Goal: Transaction & Acquisition: Purchase product/service

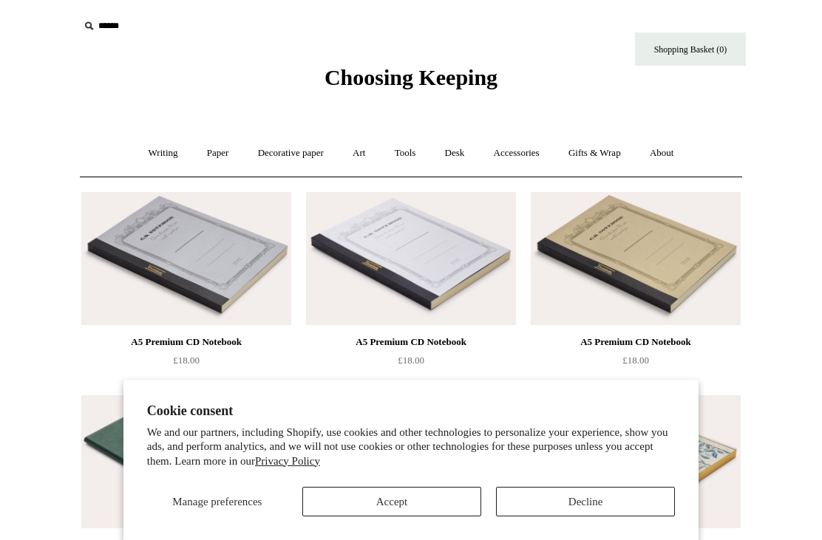
click at [426, 505] on button "Accept" at bounding box center [391, 502] width 179 height 30
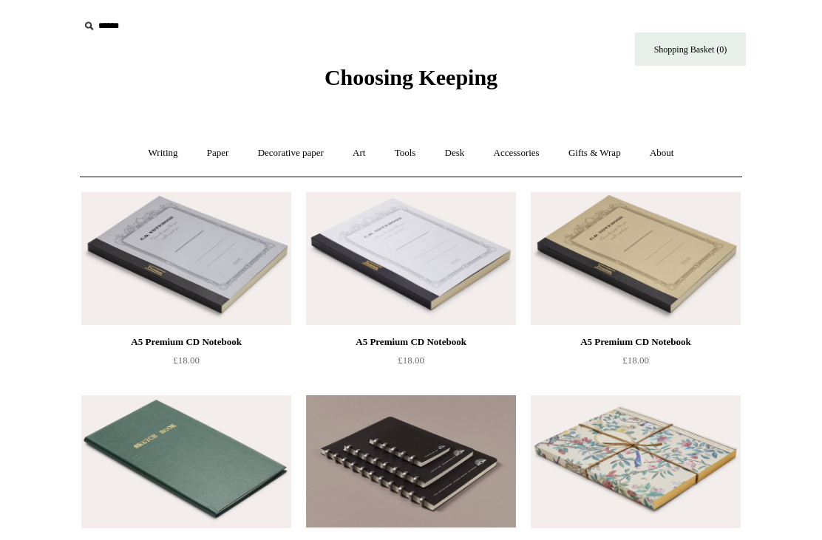
click at [212, 154] on link "Paper +" at bounding box center [218, 153] width 49 height 39
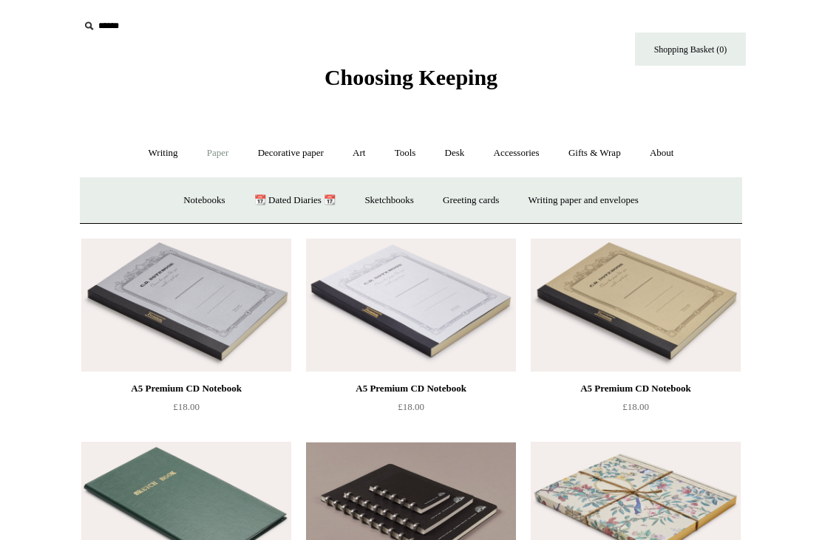
click at [627, 202] on link "Writing paper and envelopes +" at bounding box center [583, 200] width 137 height 39
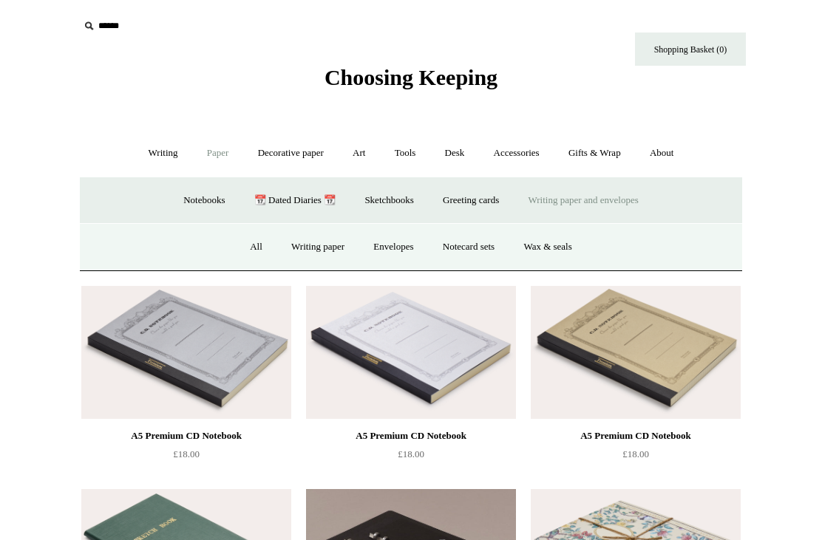
click at [319, 246] on link "Writing paper" at bounding box center [318, 247] width 80 height 39
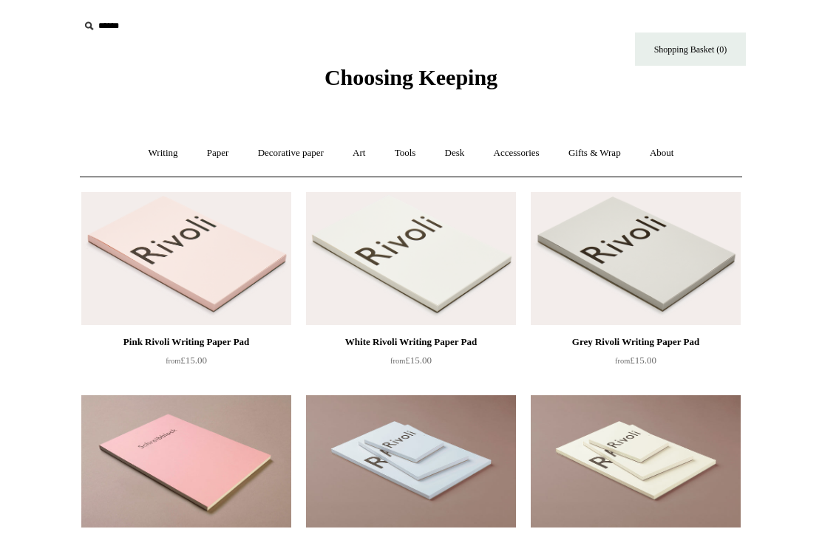
click at [212, 149] on link "Paper +" at bounding box center [218, 153] width 49 height 39
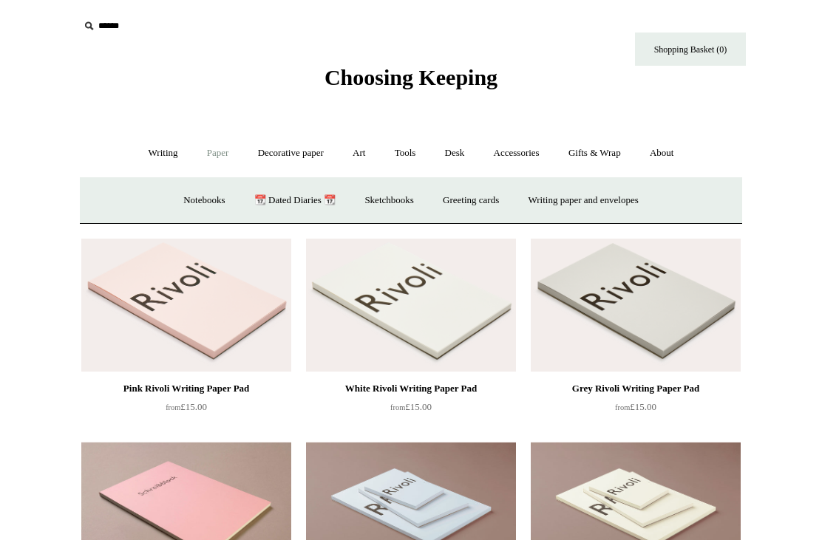
click at [598, 198] on link "Writing paper and envelopes +" at bounding box center [583, 200] width 137 height 39
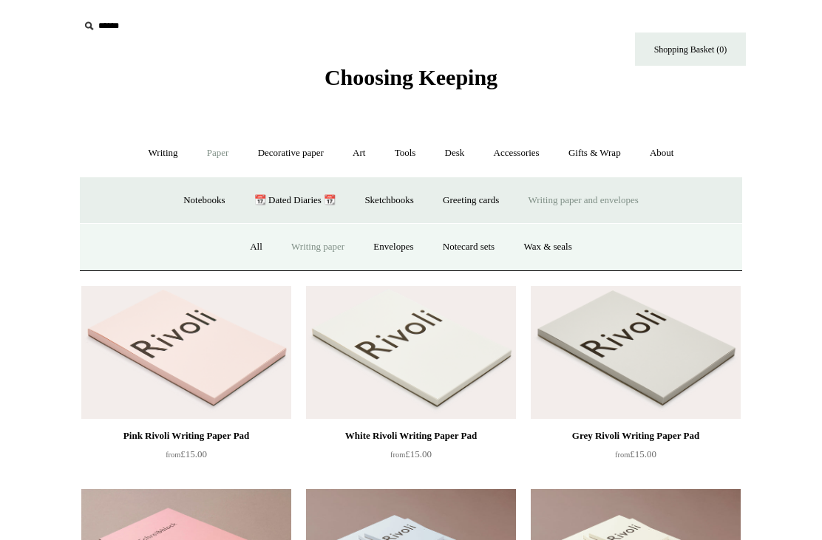
click at [387, 247] on link "Envelopes" at bounding box center [393, 247] width 66 height 39
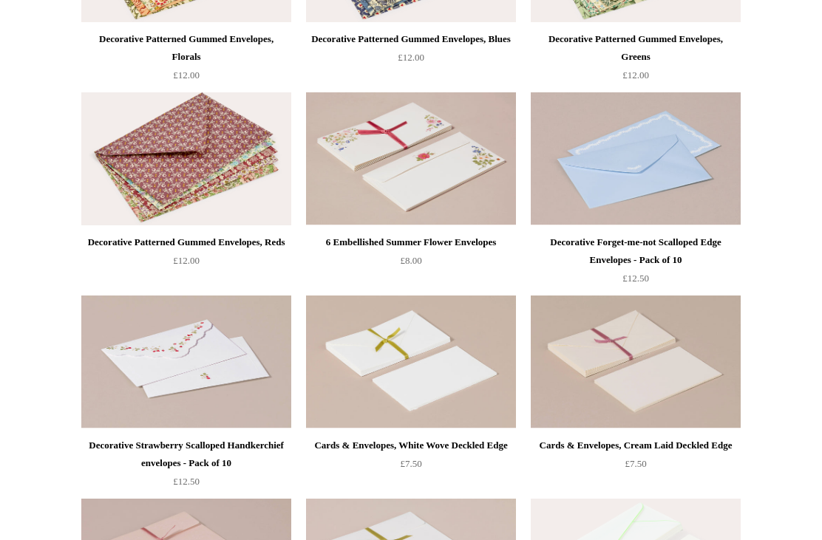
scroll to position [508, 0]
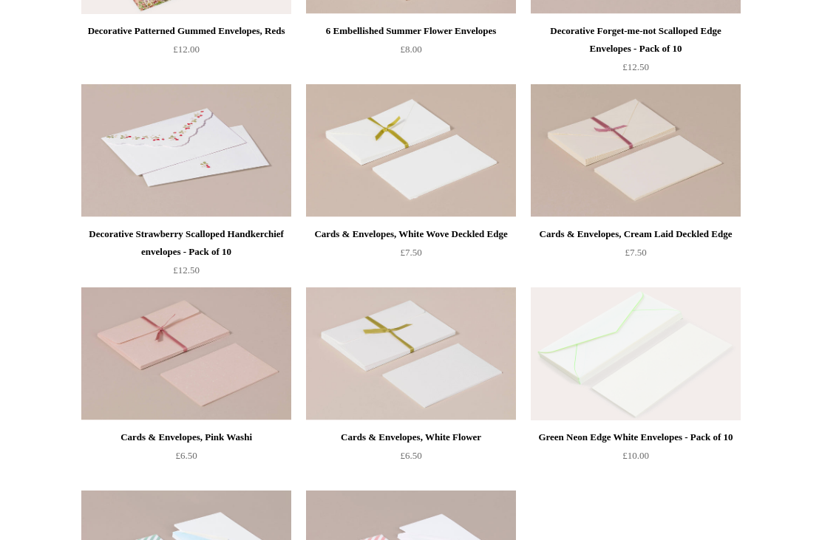
click at [180, 335] on img at bounding box center [186, 354] width 210 height 133
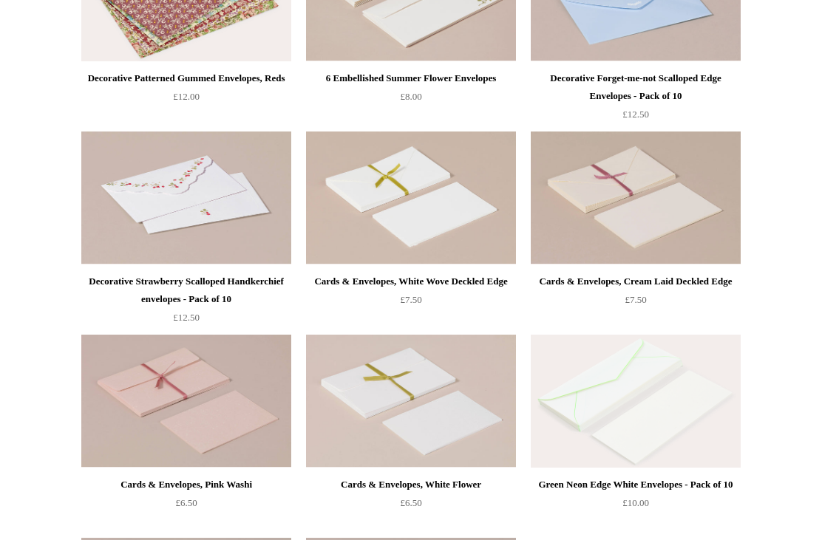
scroll to position [669, 0]
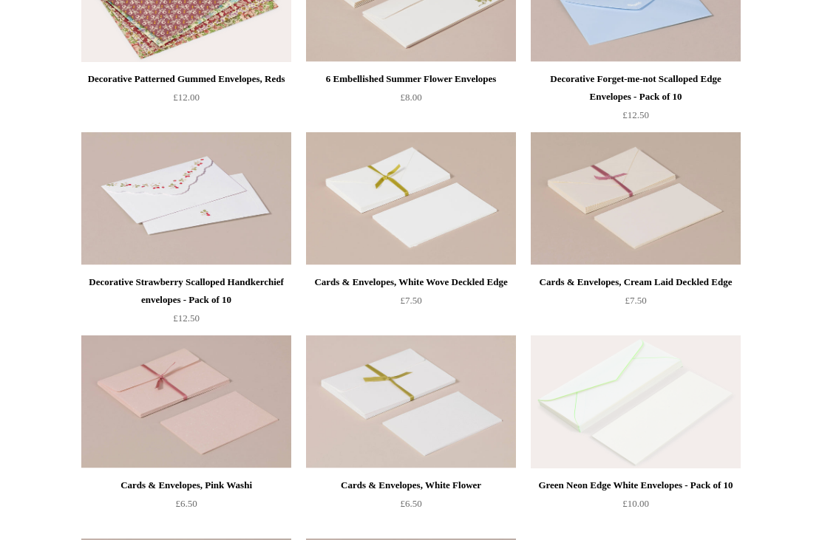
click at [236, 219] on img at bounding box center [186, 198] width 210 height 133
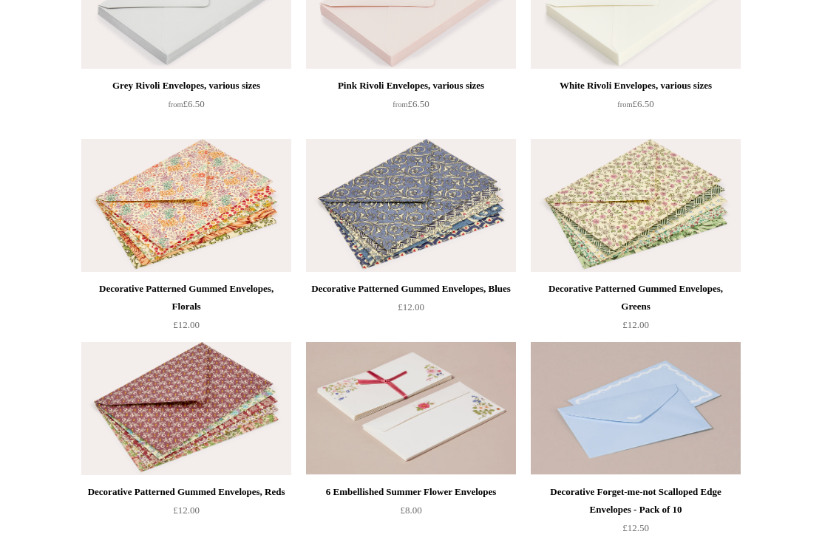
scroll to position [219, 0]
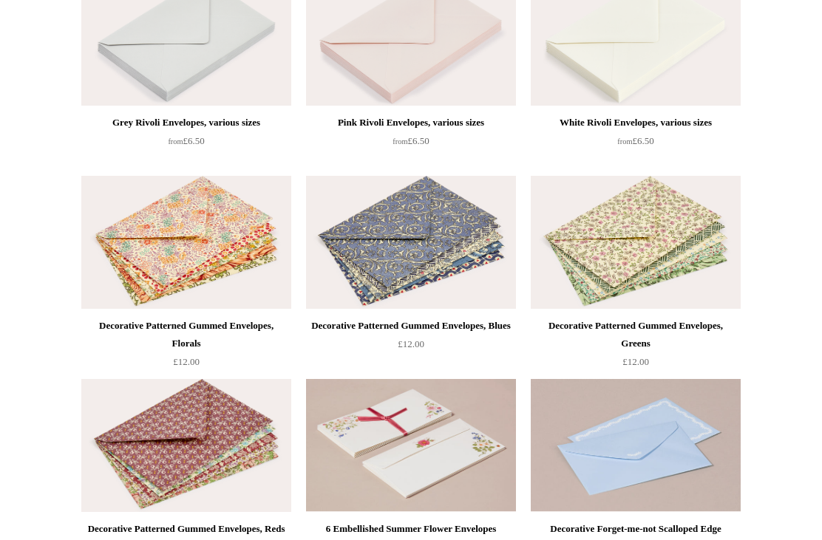
click at [406, 429] on img at bounding box center [411, 446] width 210 height 133
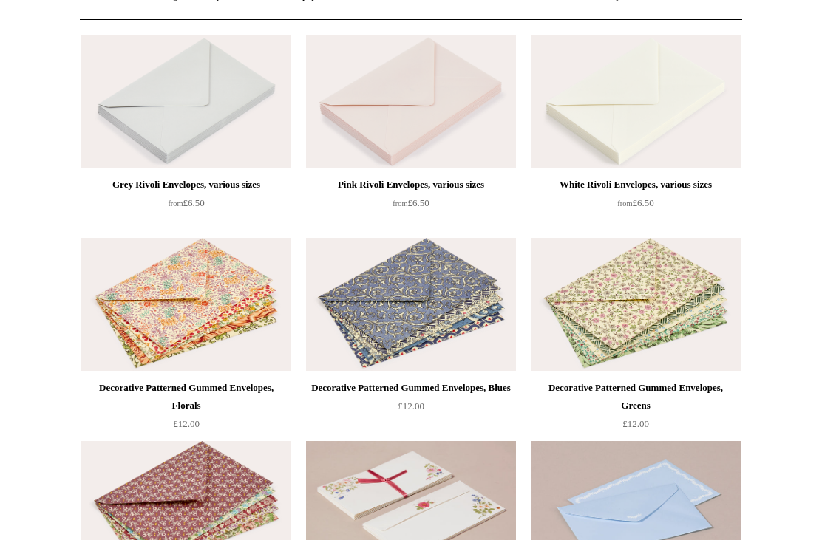
scroll to position [137, 0]
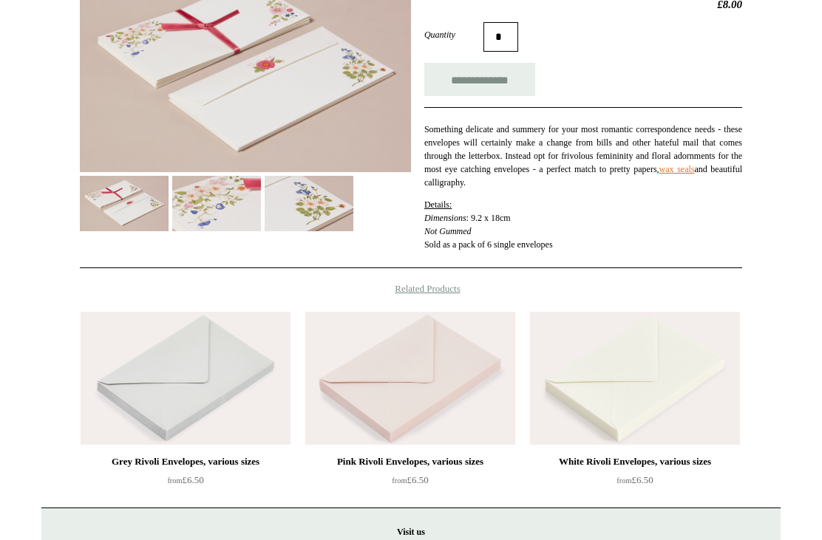
scroll to position [287, 0]
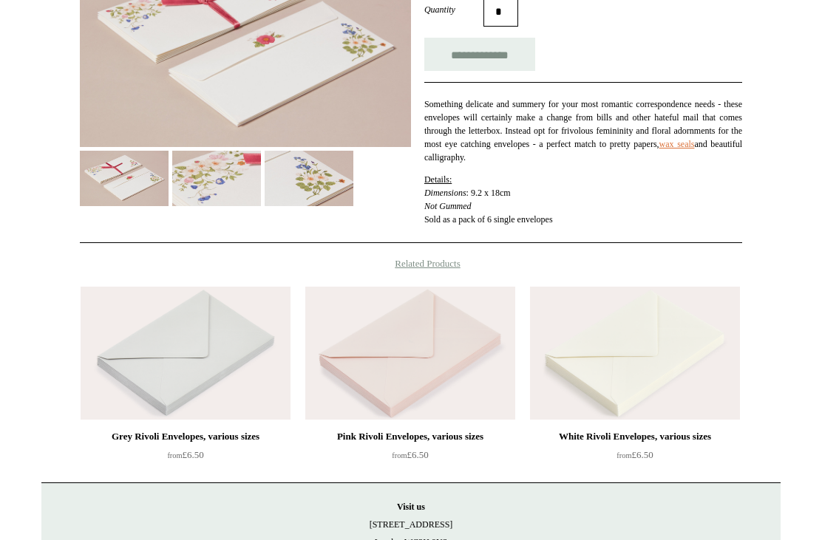
click at [627, 383] on img at bounding box center [635, 353] width 210 height 133
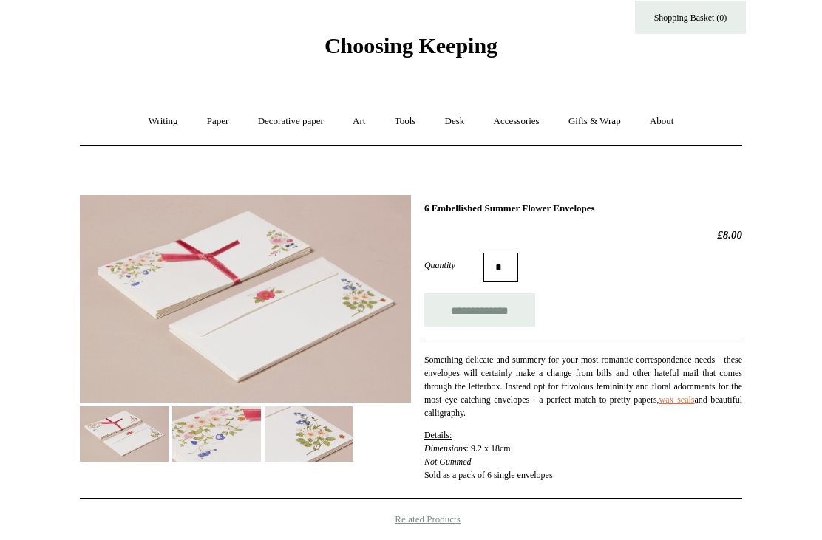
scroll to position [0, 0]
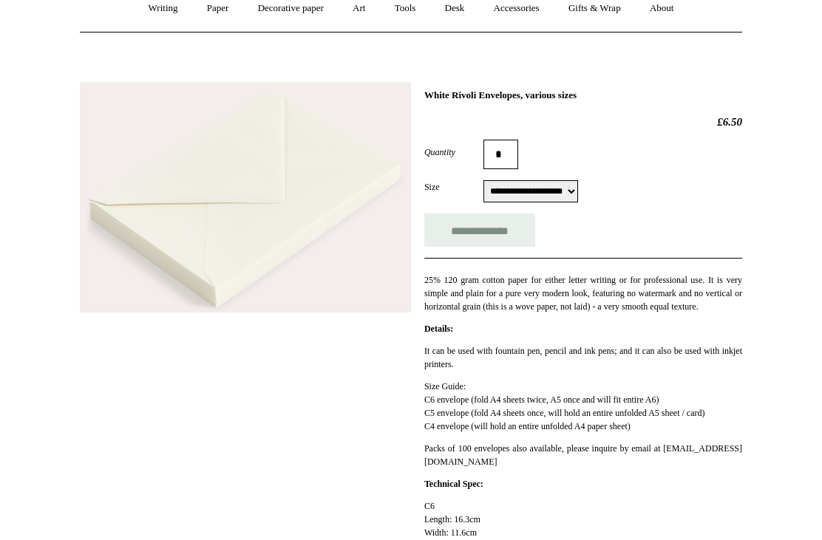
scroll to position [138, 0]
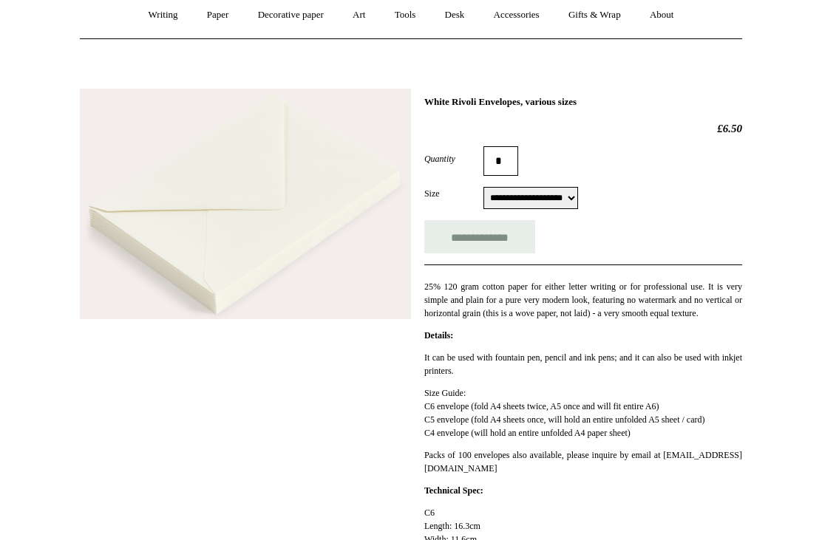
click at [578, 202] on select "**********" at bounding box center [530, 198] width 95 height 22
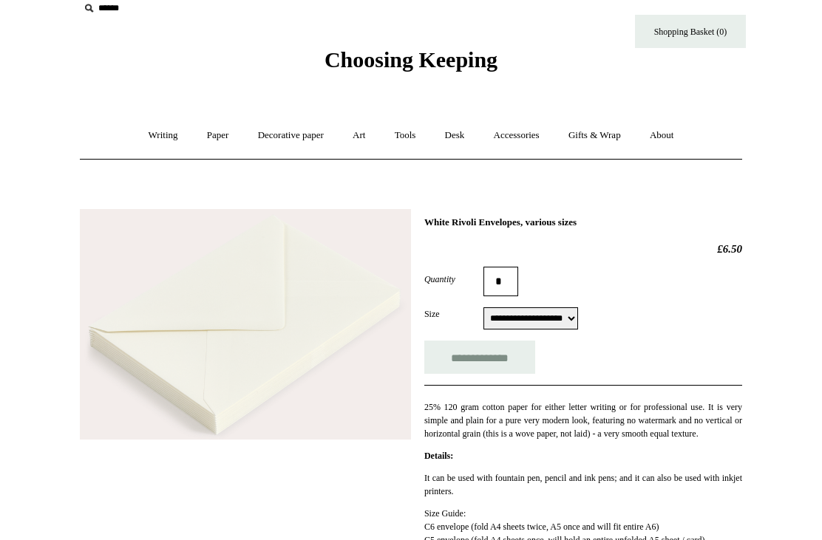
scroll to position [0, 0]
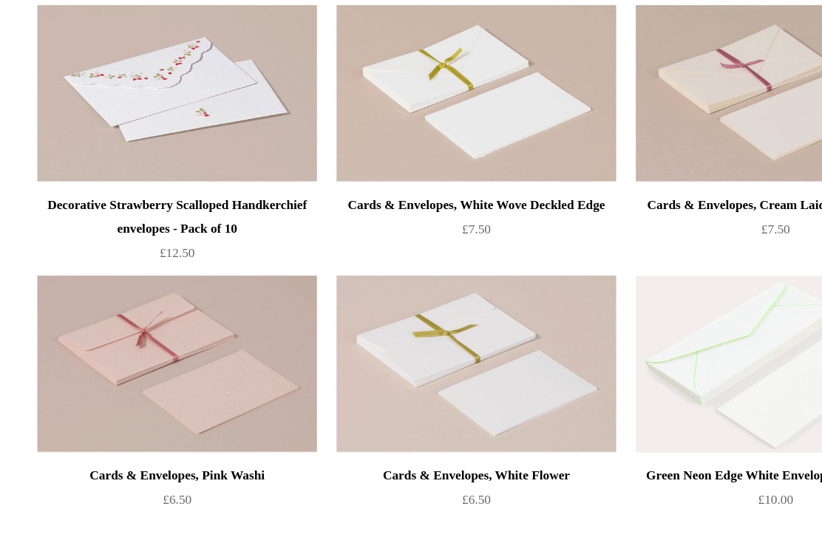
scroll to position [798, 0]
click at [369, 355] on div "Cards & Envelopes, White Flower" at bounding box center [411, 357] width 202 height 18
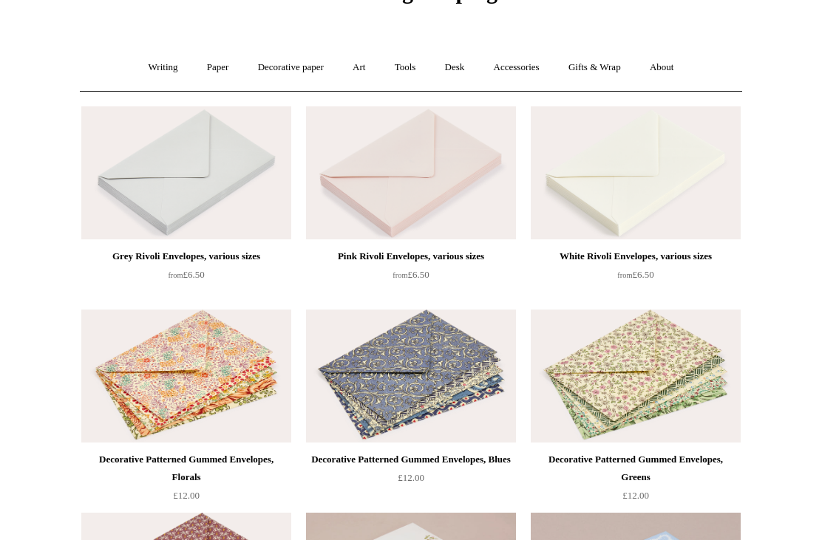
scroll to position [0, 0]
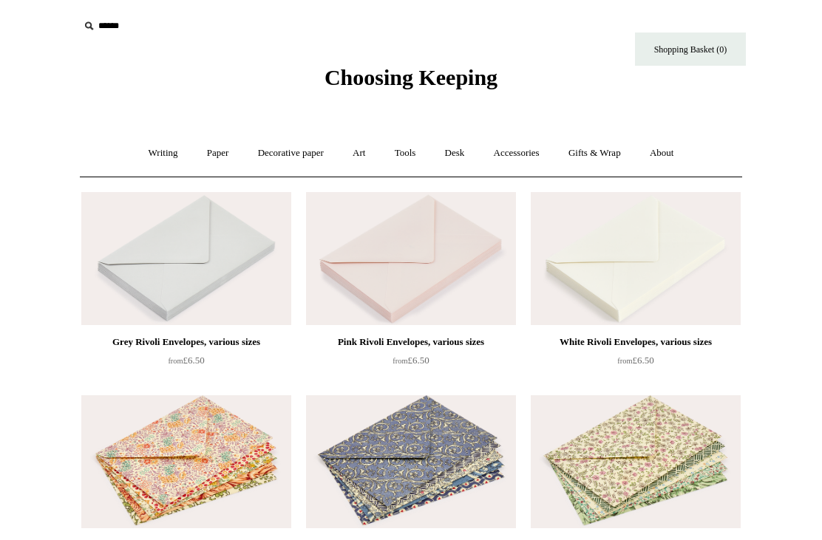
click at [460, 154] on link "Desk +" at bounding box center [454, 153] width 47 height 39
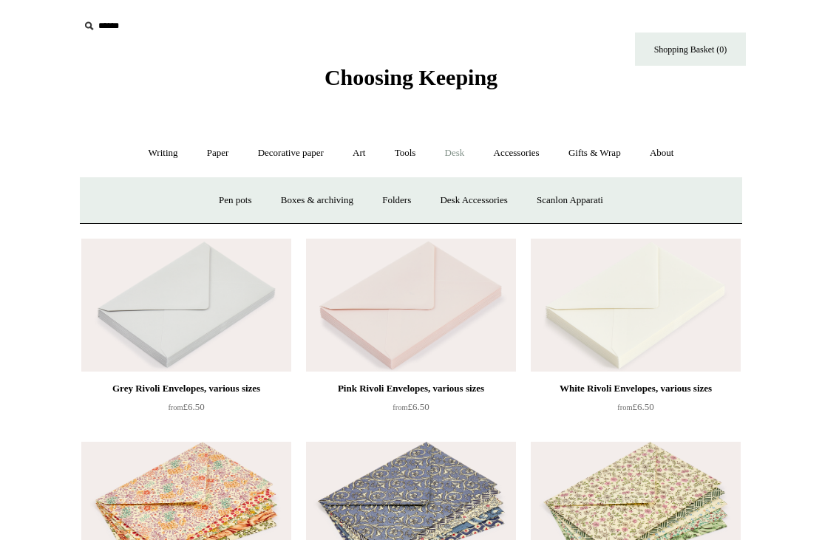
click at [151, 158] on link "Writing +" at bounding box center [163, 153] width 56 height 39
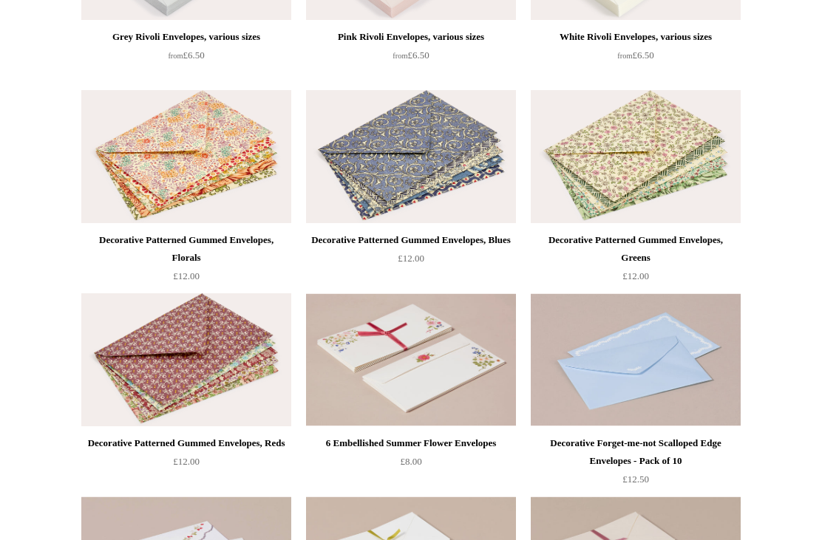
scroll to position [351, 0]
click at [228, 183] on img at bounding box center [186, 157] width 210 height 133
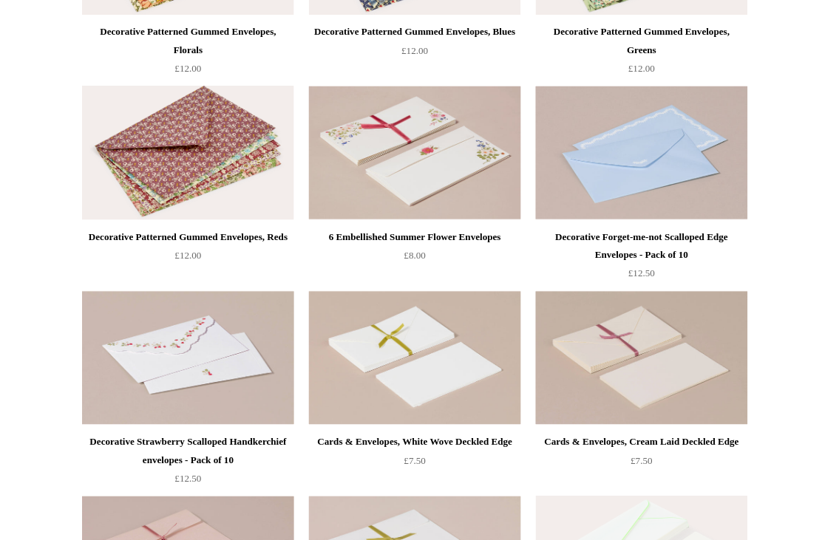
scroll to position [561, 0]
click at [235, 338] on img at bounding box center [186, 353] width 210 height 133
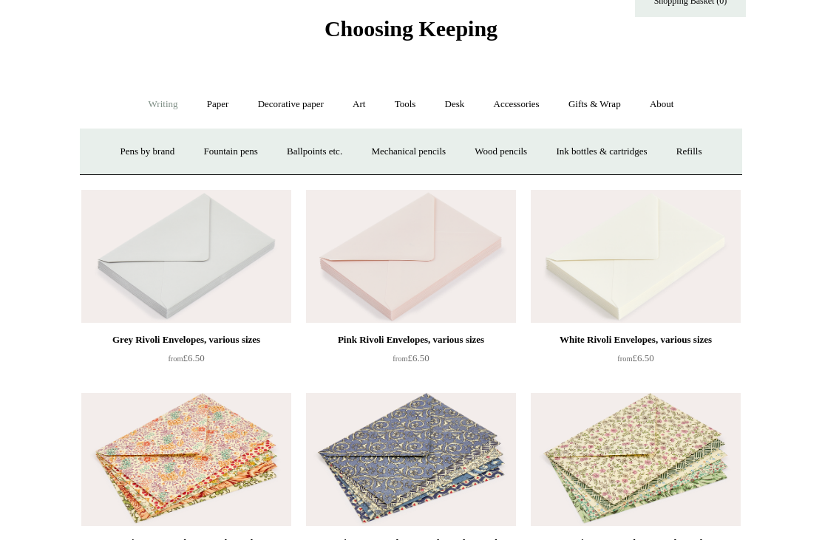
scroll to position [0, 0]
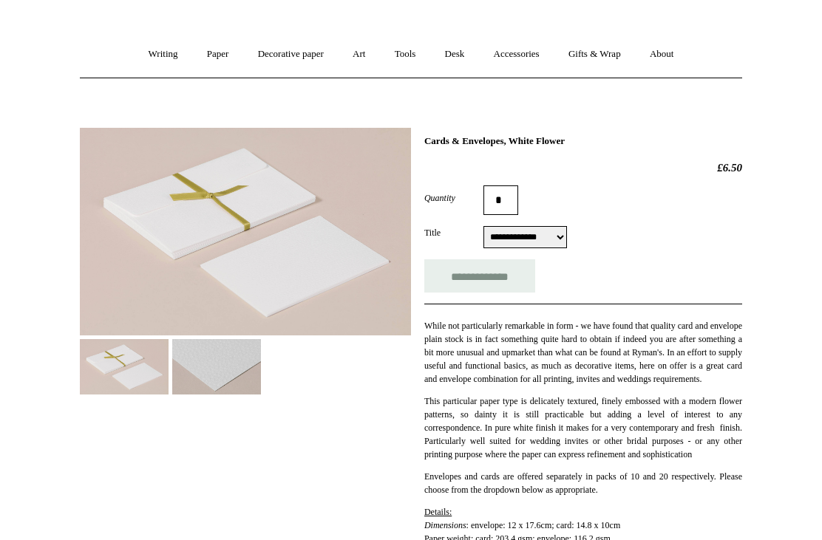
scroll to position [99, 0]
click at [222, 380] on img at bounding box center [216, 366] width 89 height 55
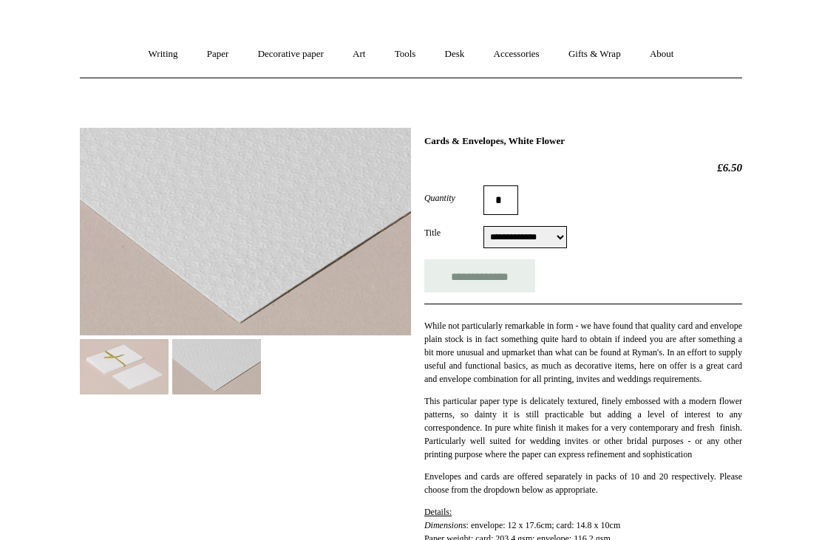
click at [139, 386] on img at bounding box center [124, 366] width 89 height 55
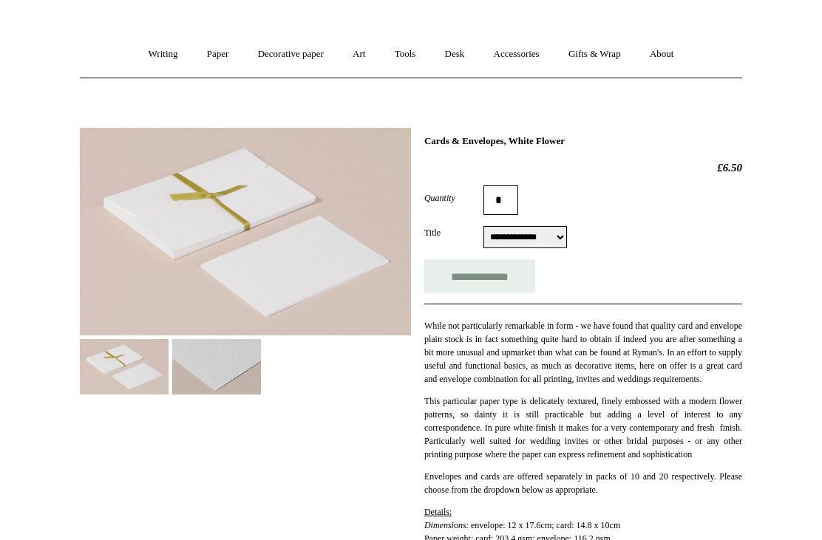
click at [219, 373] on img at bounding box center [216, 366] width 89 height 55
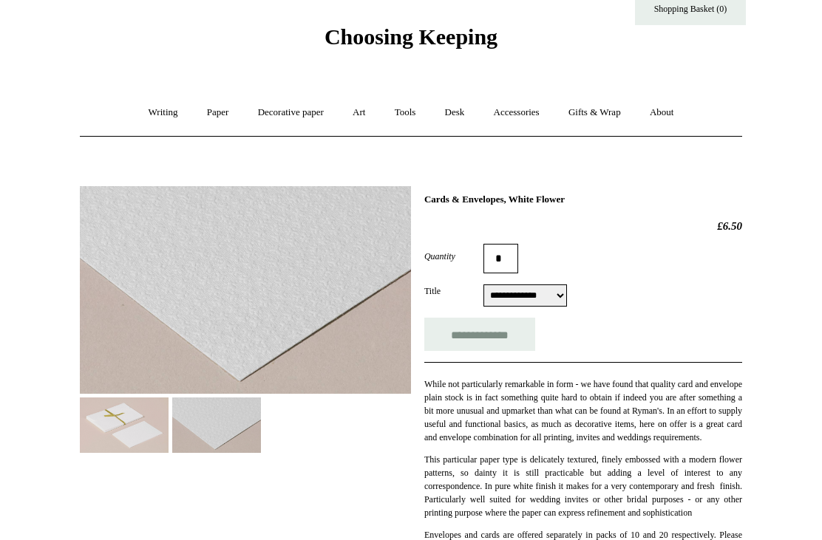
scroll to position [0, 0]
